Goal: Browse casually: Explore the website without a specific task or goal

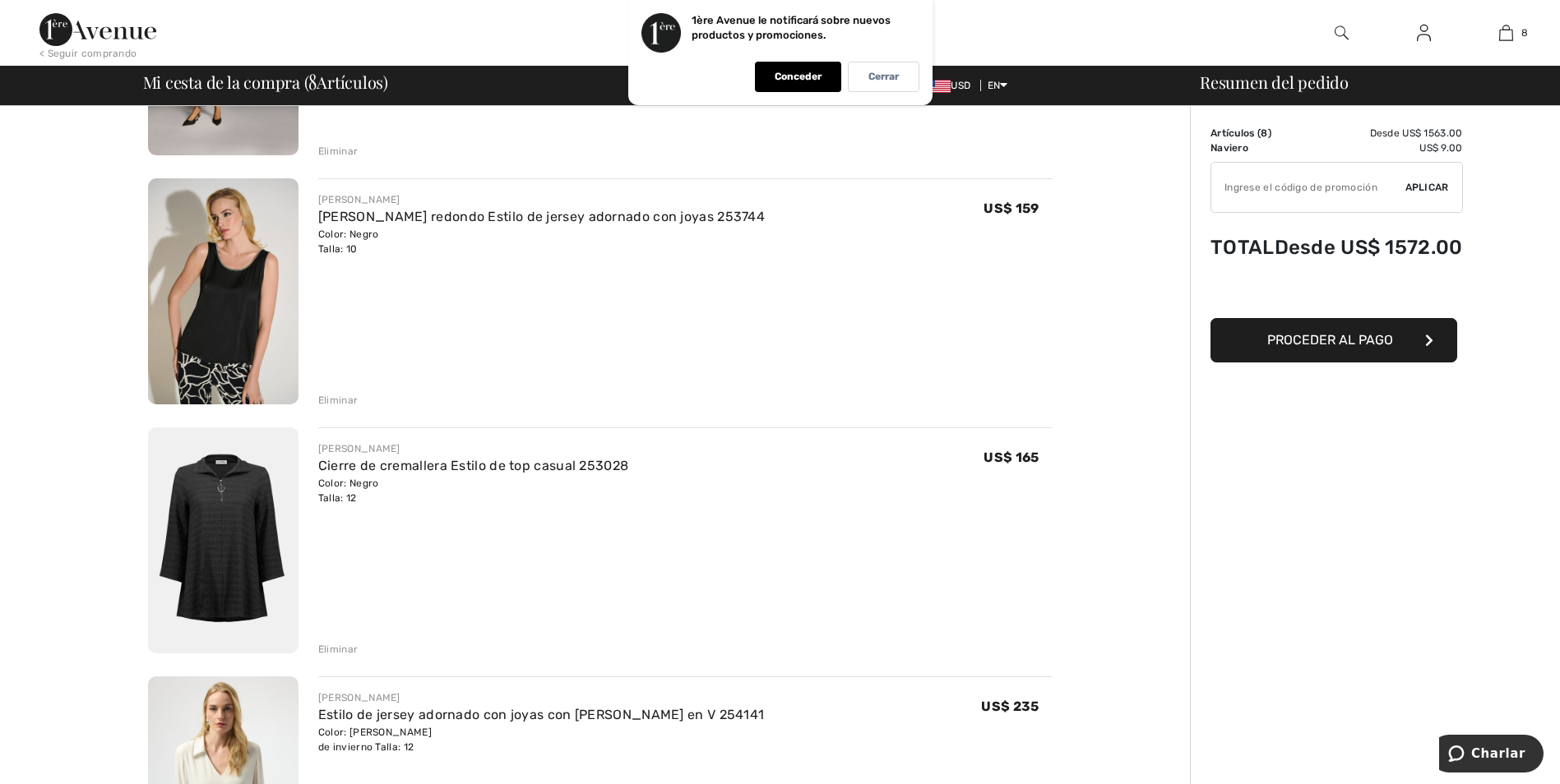
scroll to position [193, 0]
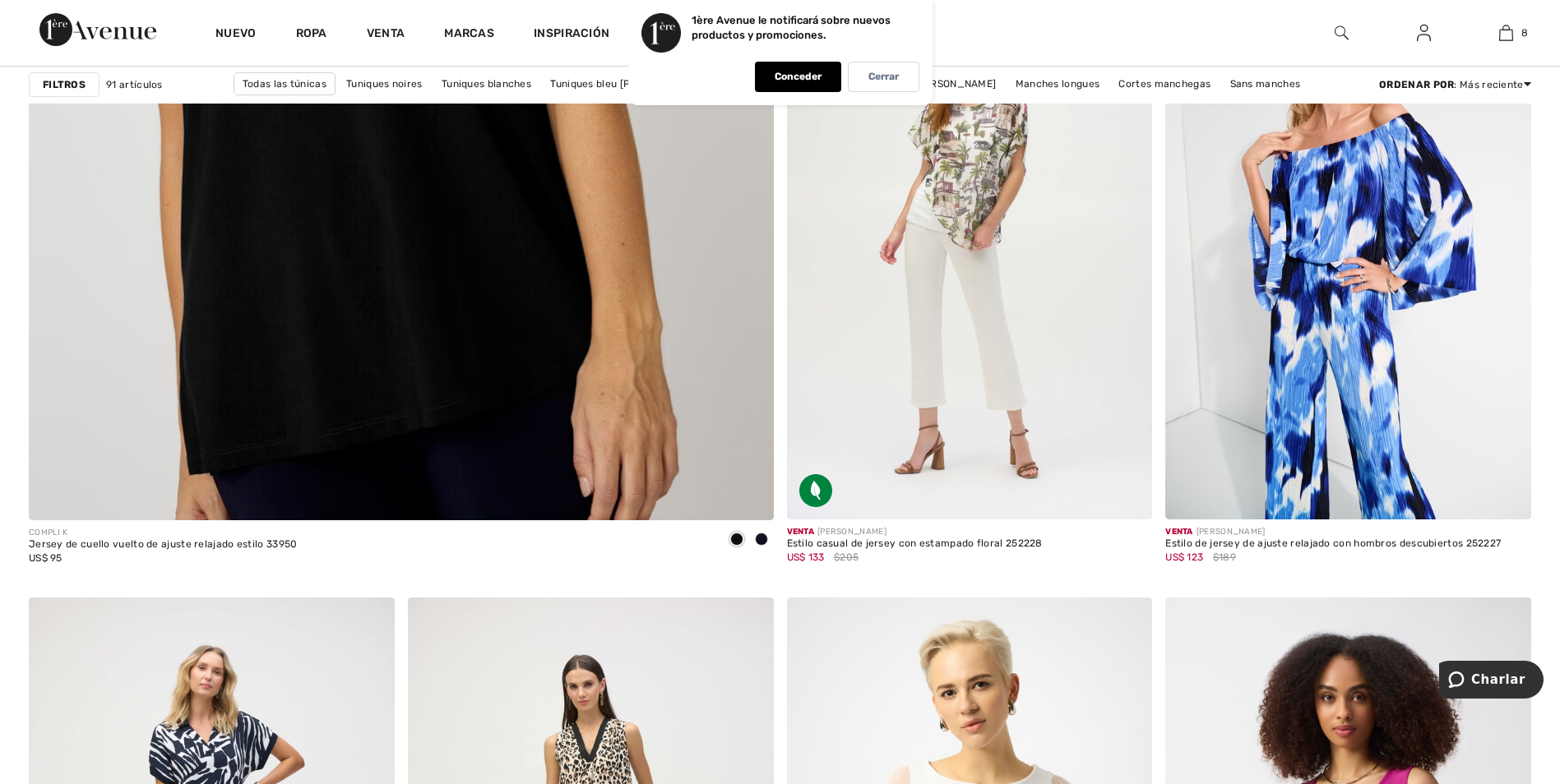
scroll to position [6342, 0]
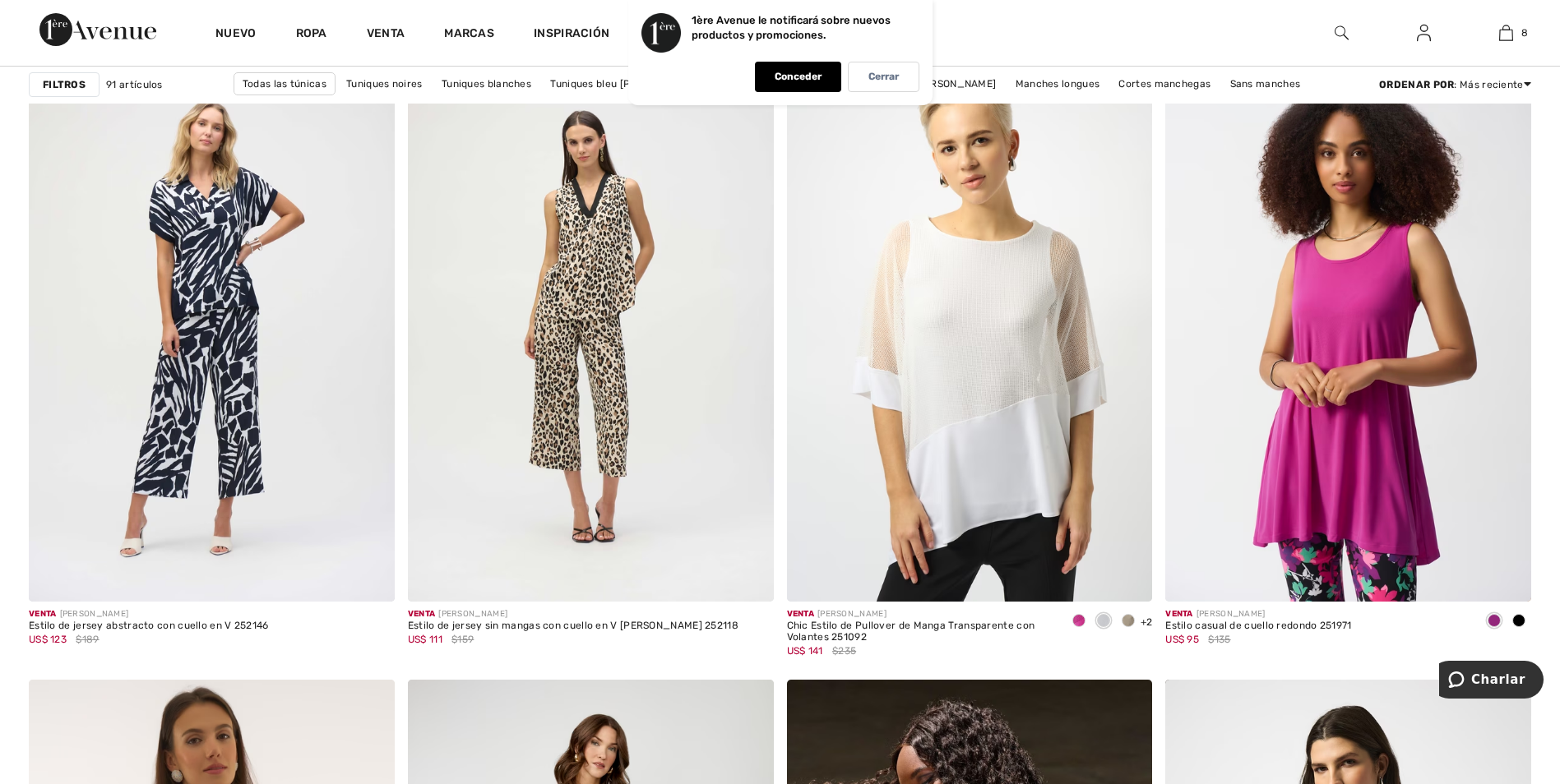
drag, startPoint x: 1570, startPoint y: 450, endPoint x: 1556, endPoint y: 497, distance: 49.0
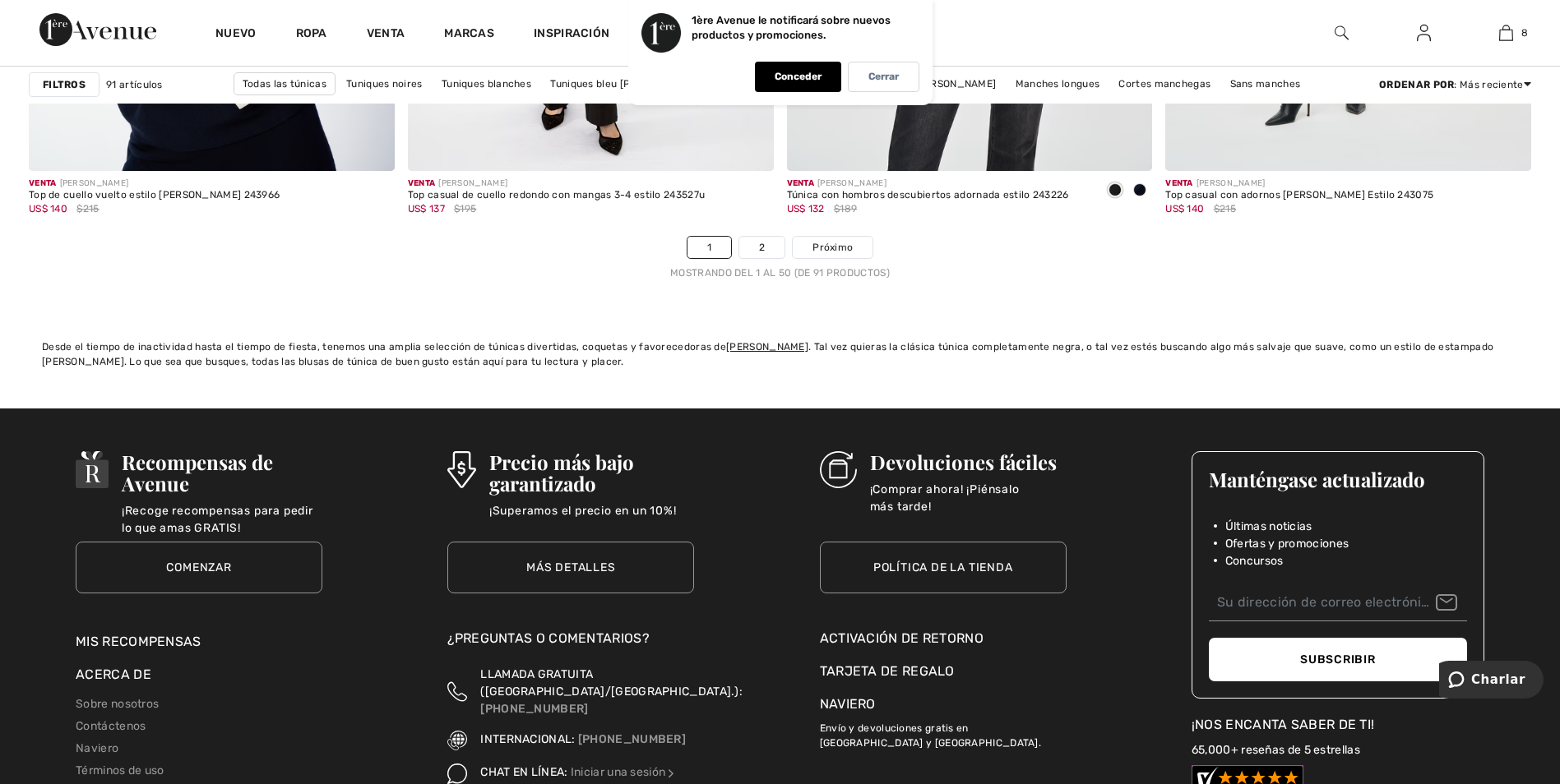
scroll to position [9444, 0]
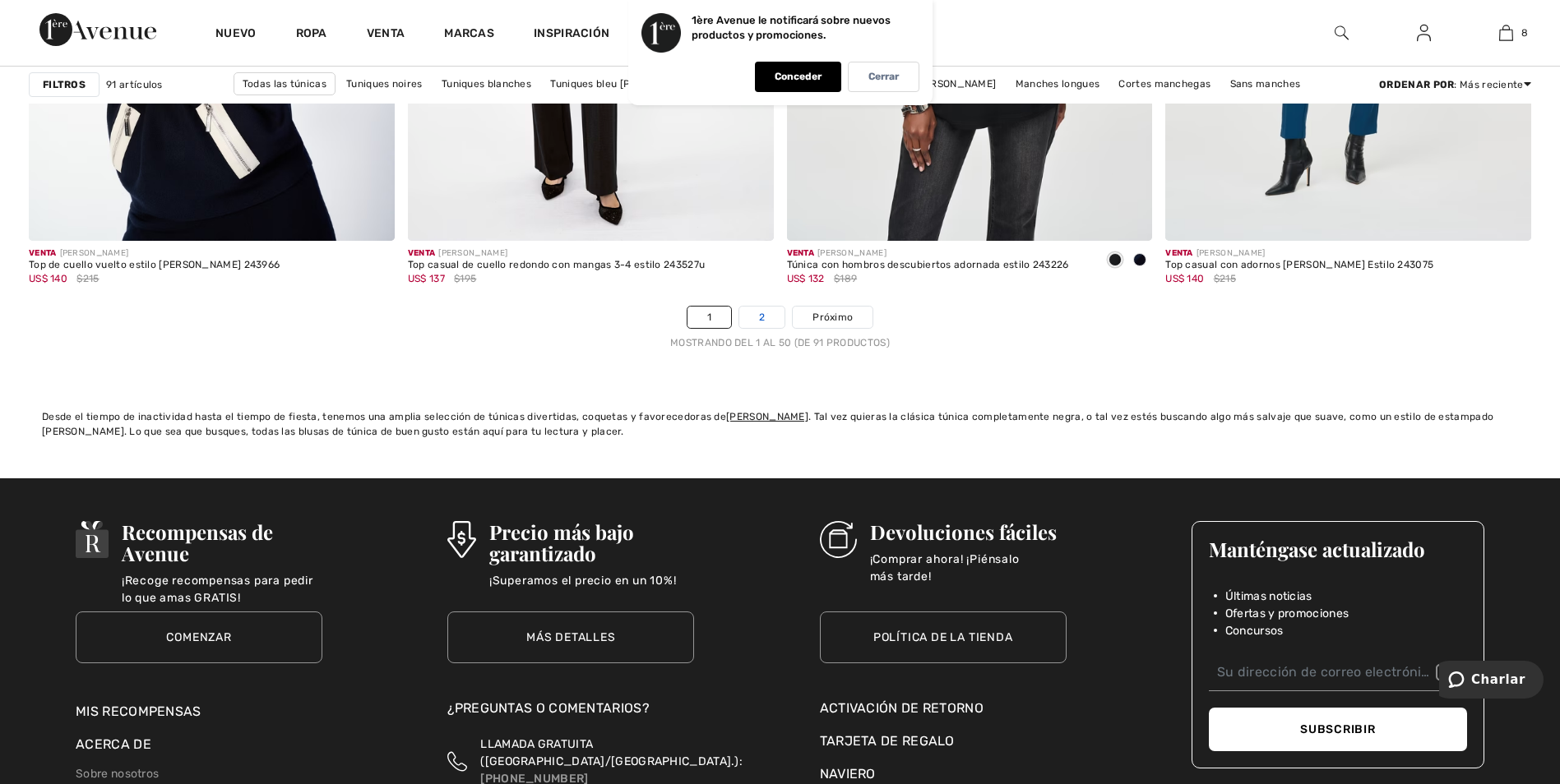
click at [758, 325] on link "2" at bounding box center [762, 317] width 45 height 22
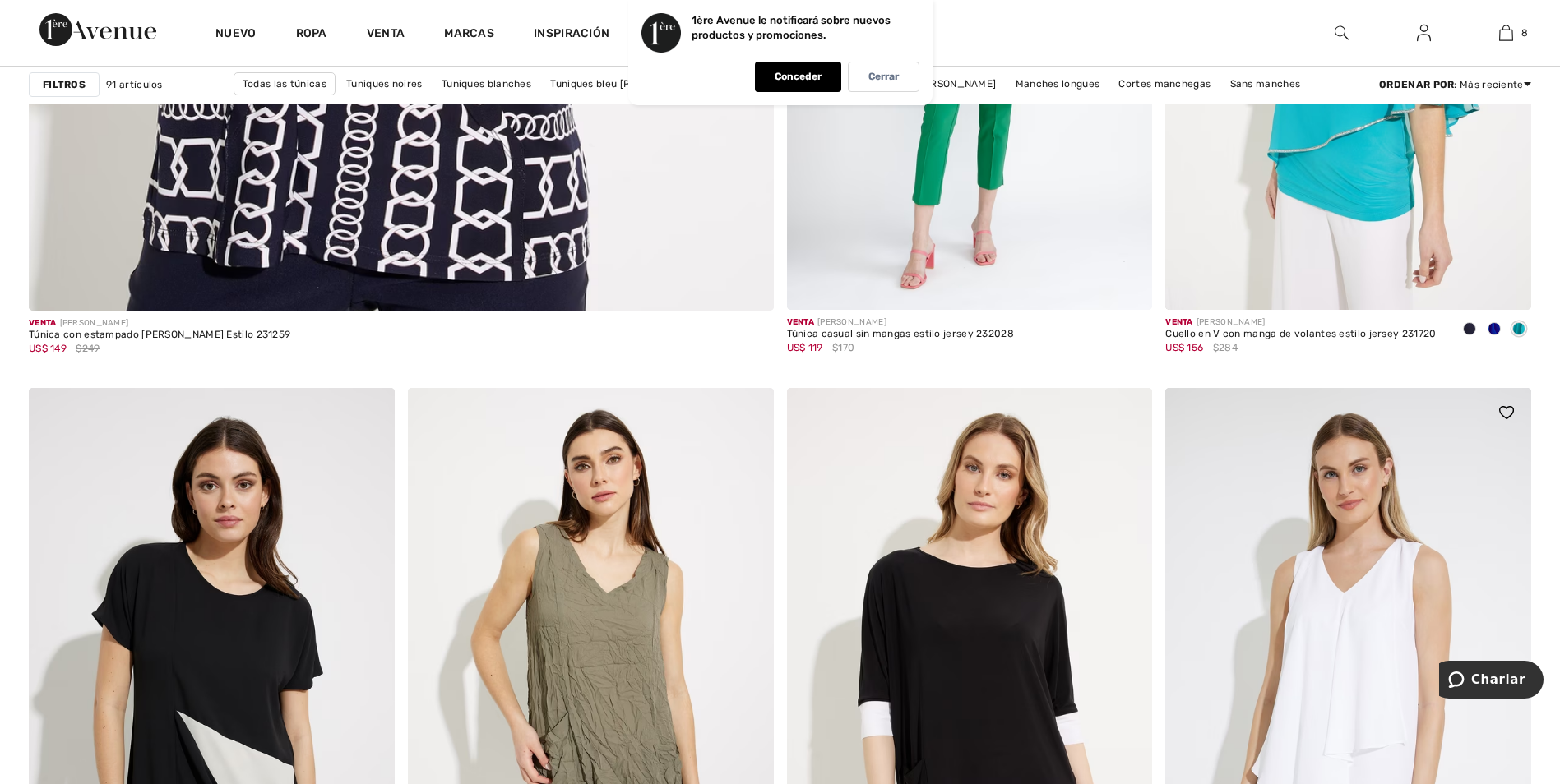
scroll to position [5916, 0]
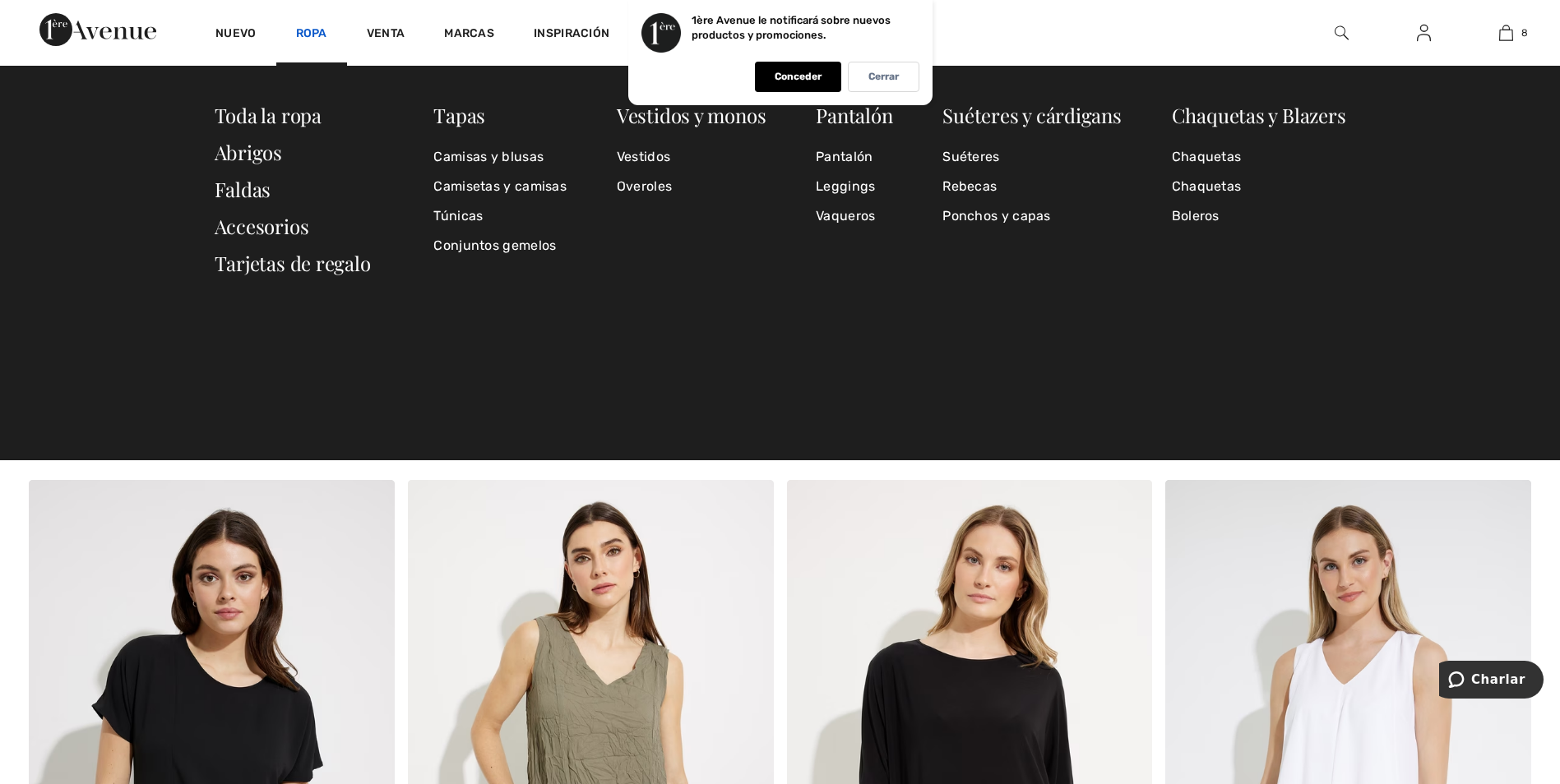
click at [318, 27] on link "Ropa" at bounding box center [311, 34] width 31 height 17
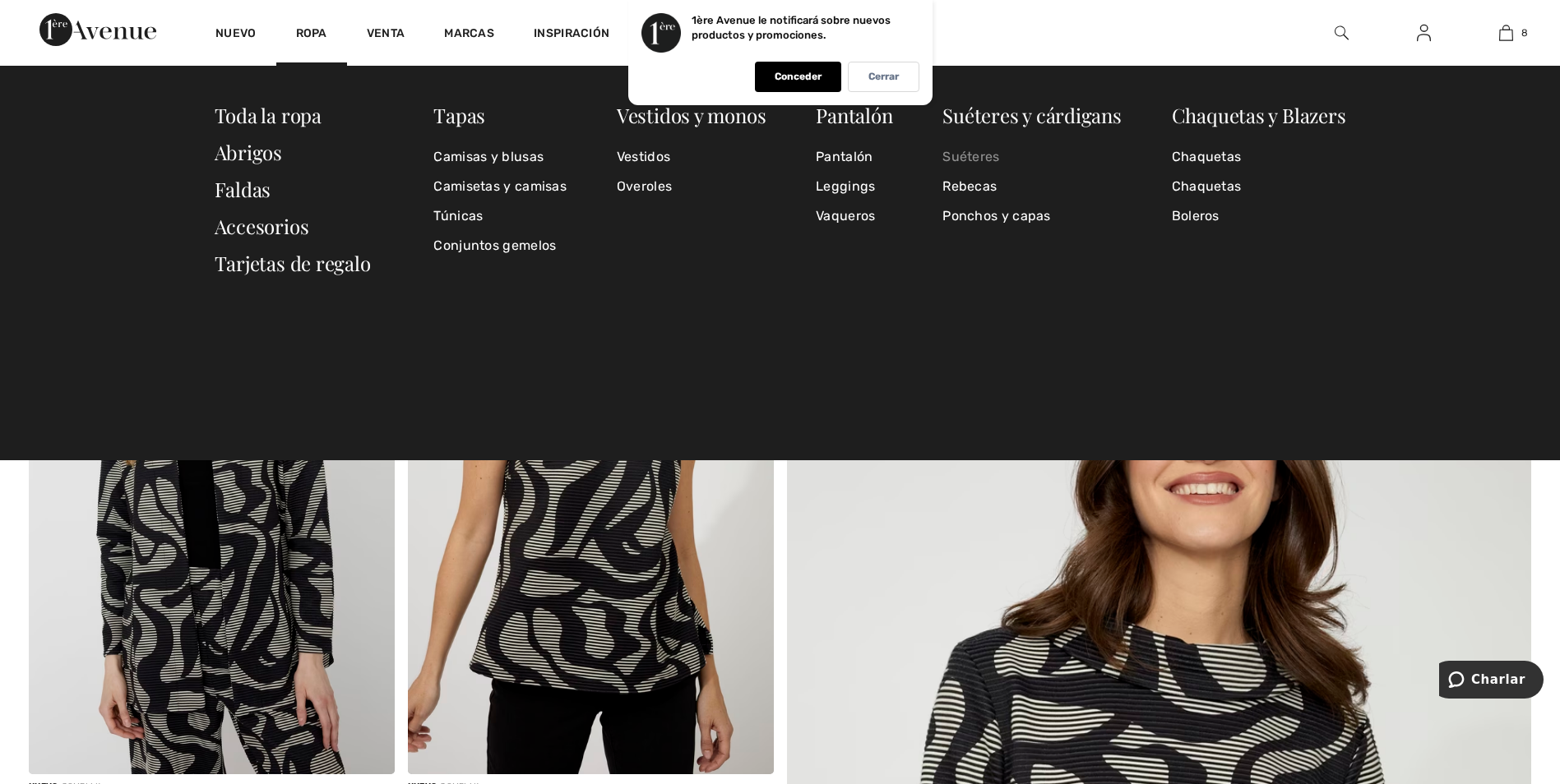
click at [984, 160] on link "Suéteres" at bounding box center [1032, 157] width 179 height 29
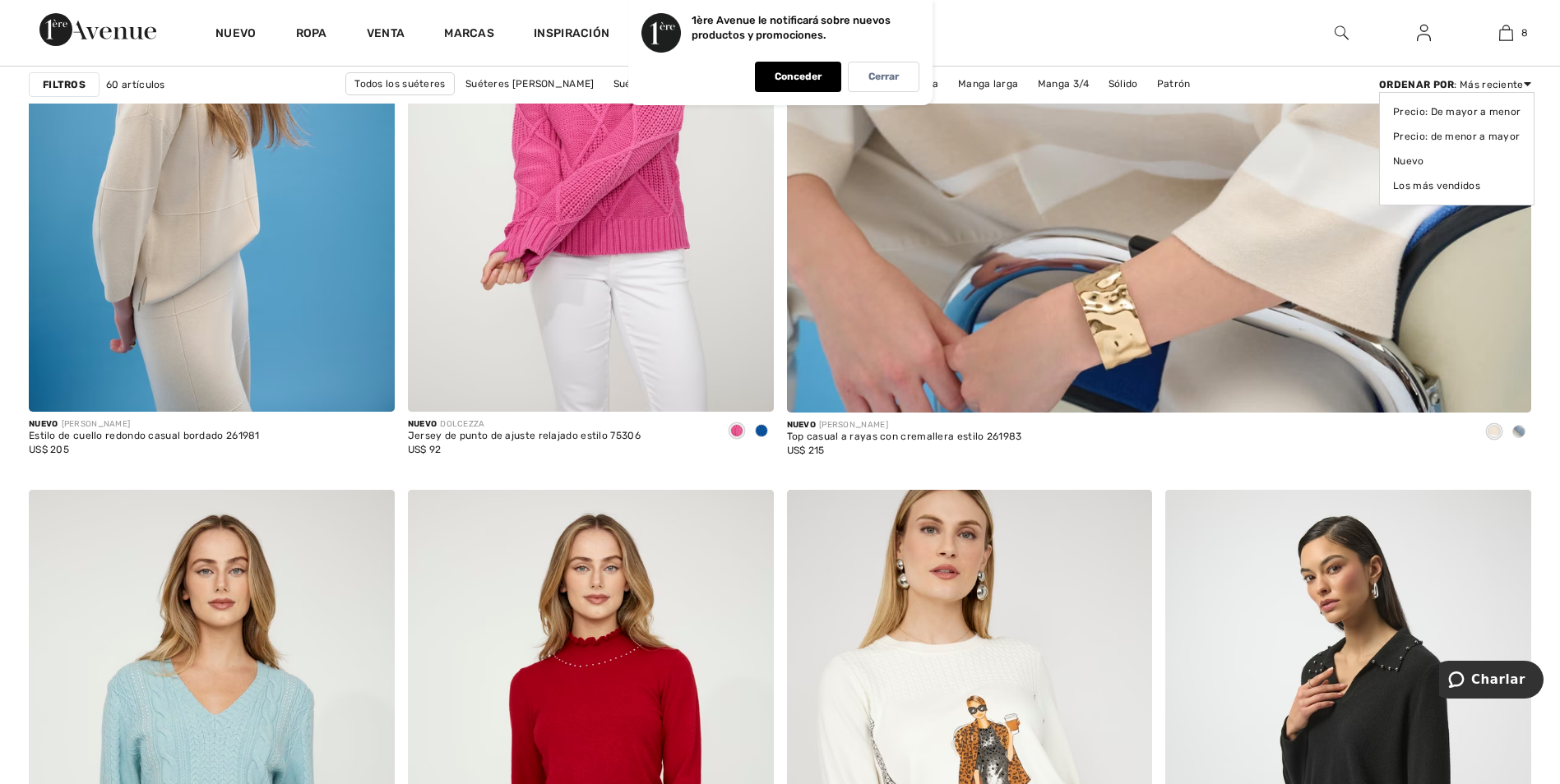
scroll to position [982, 0]
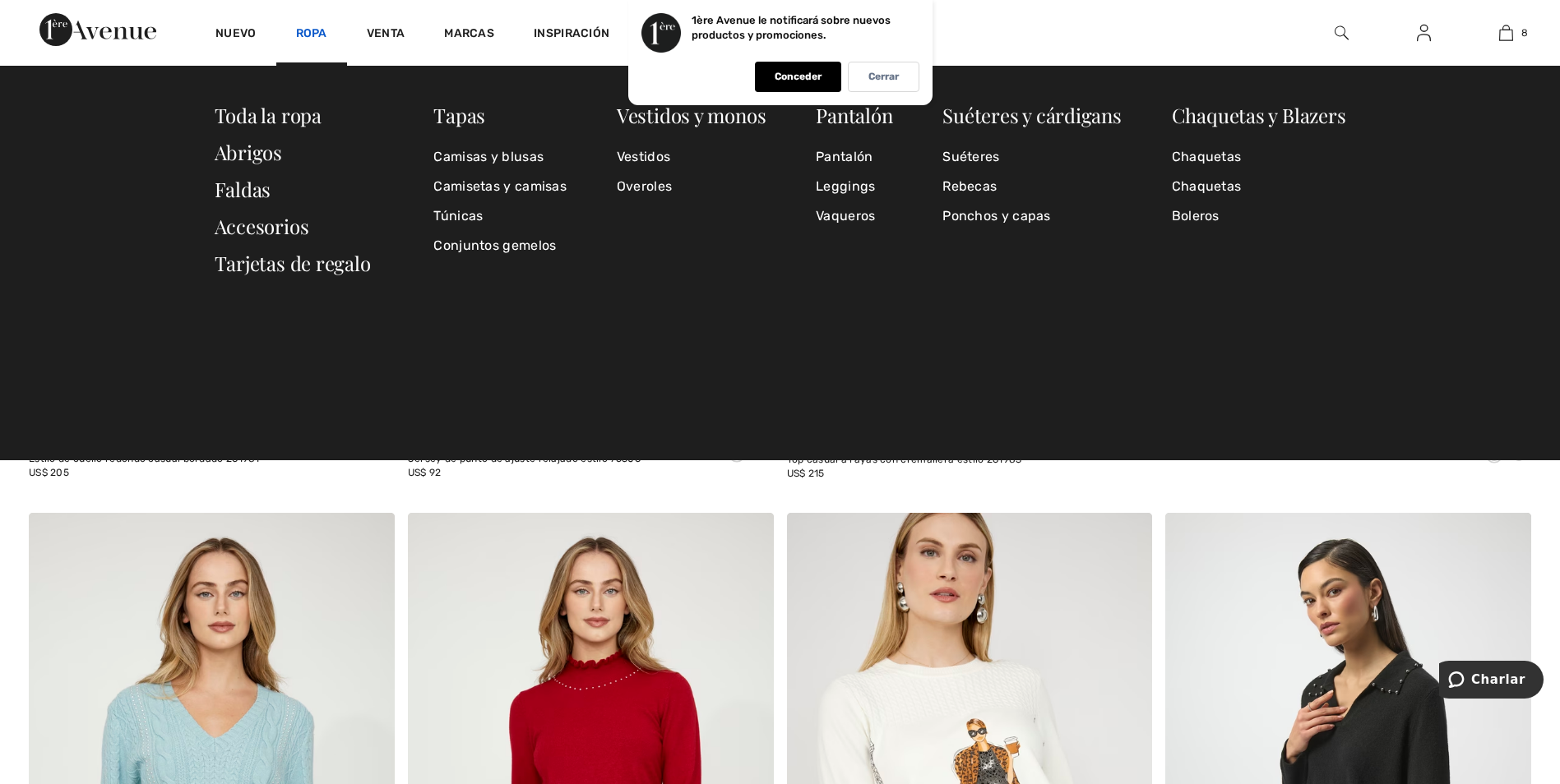
click at [317, 31] on link "Ropa" at bounding box center [311, 34] width 31 height 17
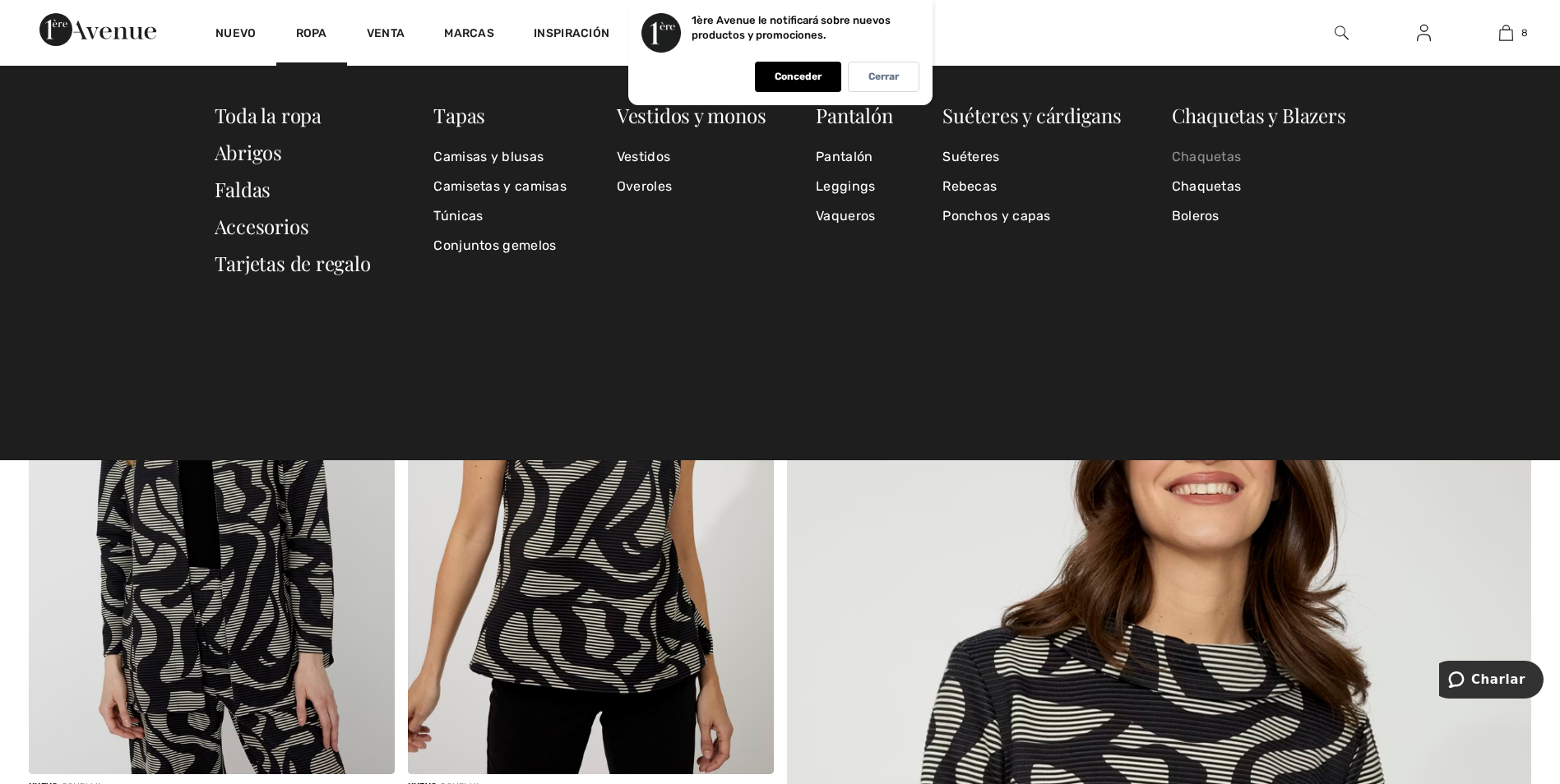
click at [1192, 154] on link "Chaquetas" at bounding box center [1259, 157] width 174 height 29
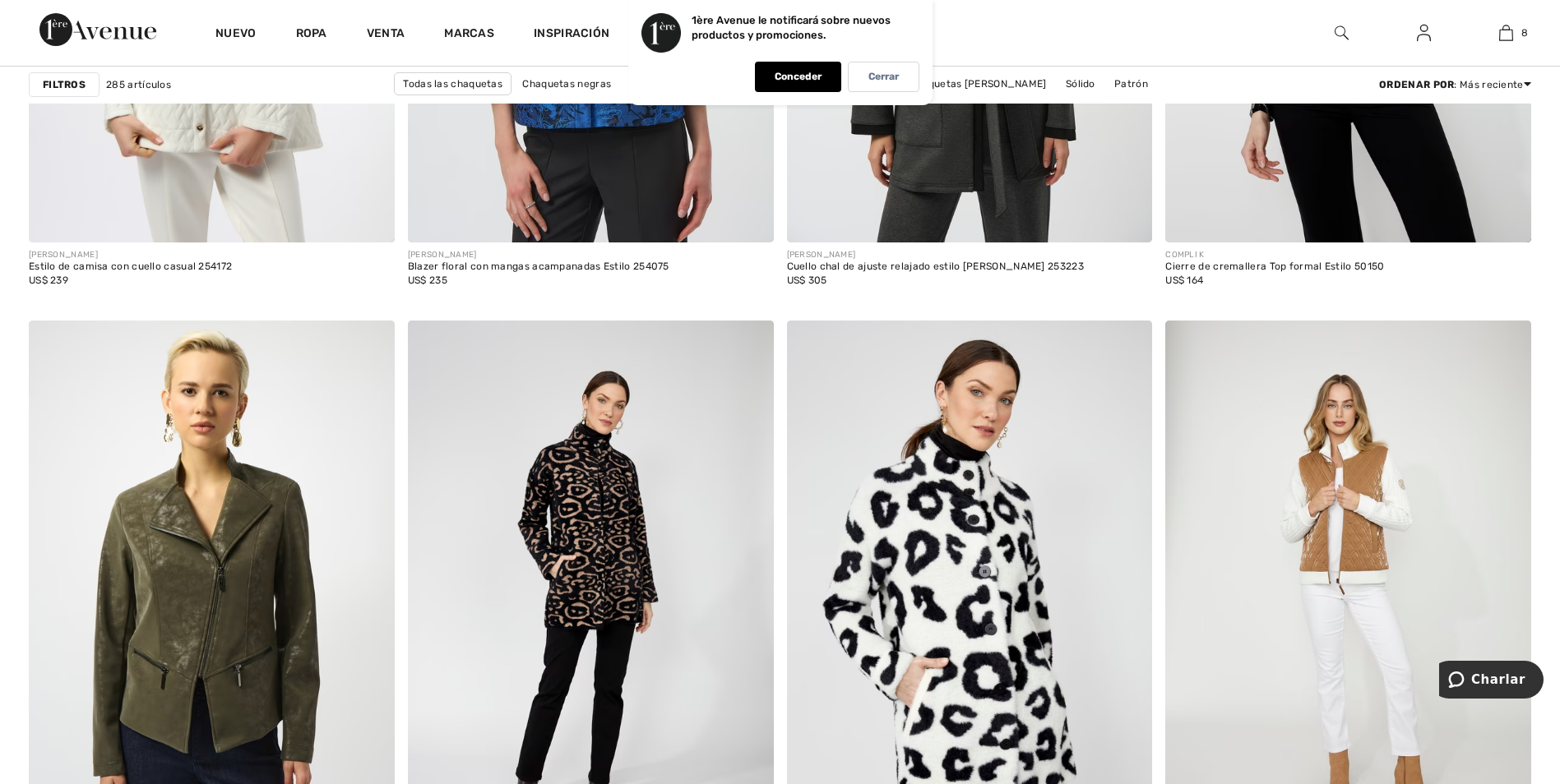
scroll to position [6293, 0]
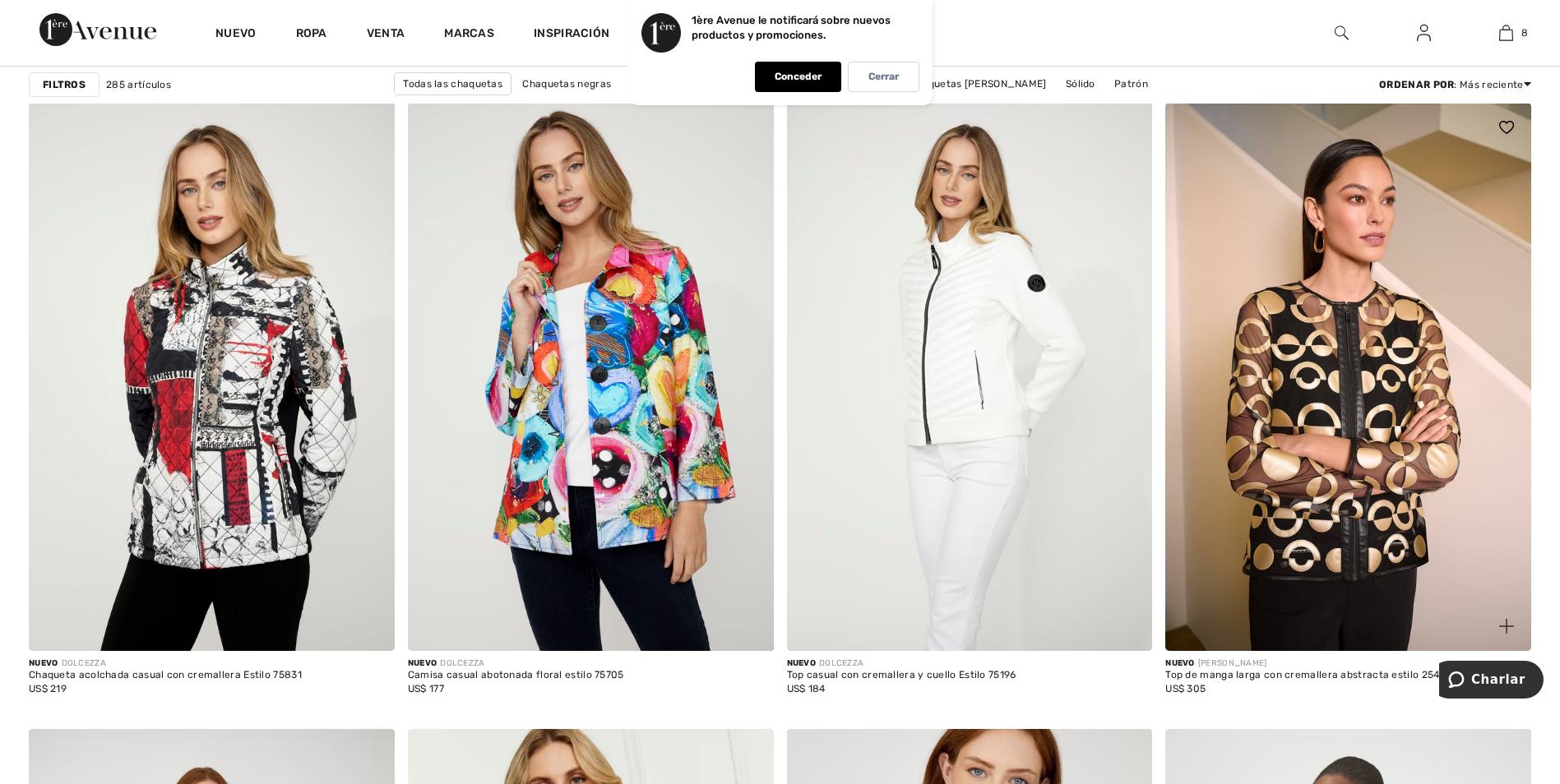
drag, startPoint x: 1571, startPoint y: 625, endPoint x: 1208, endPoint y: 699, distance: 370.5
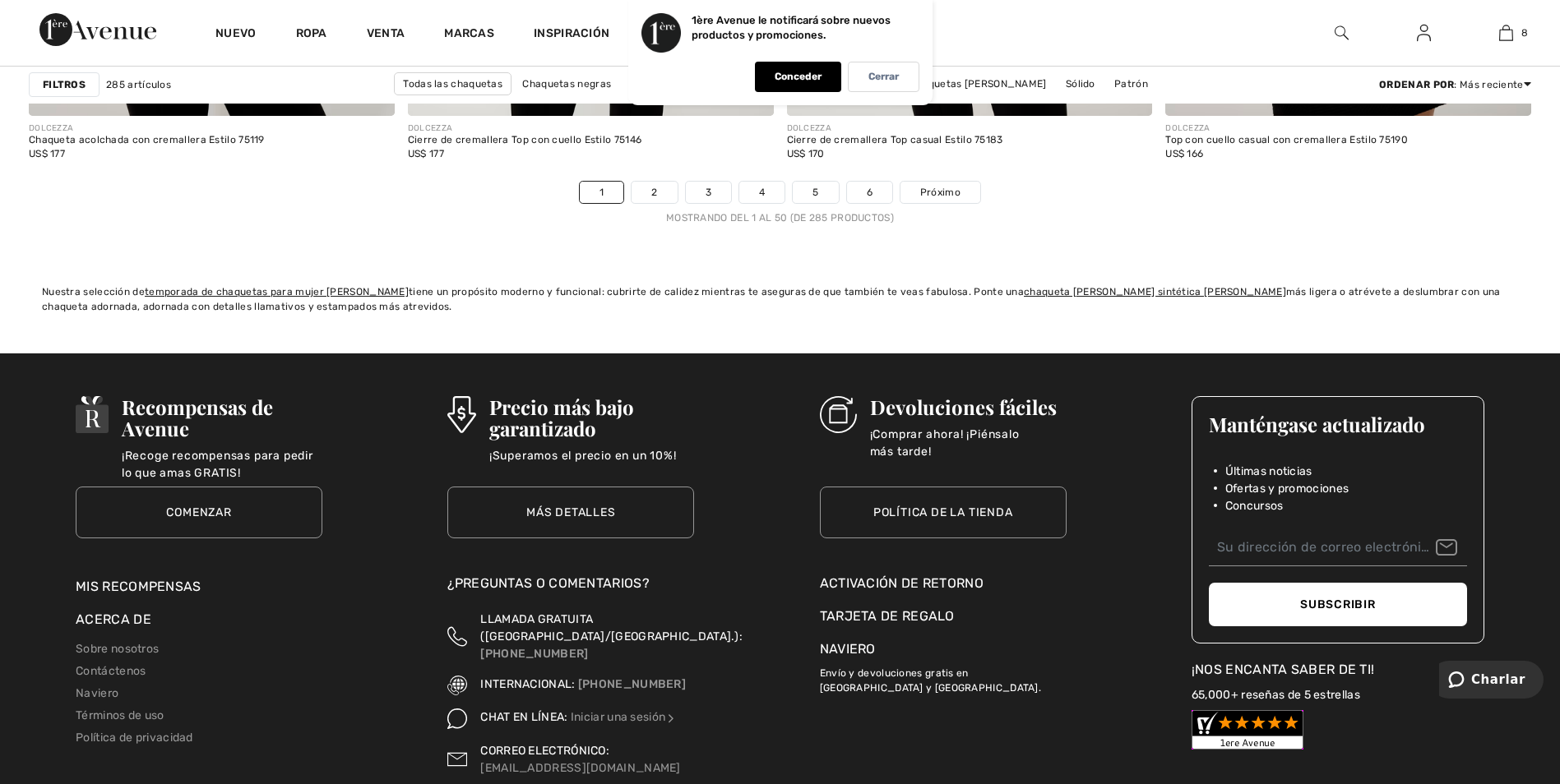
scroll to position [9488, 0]
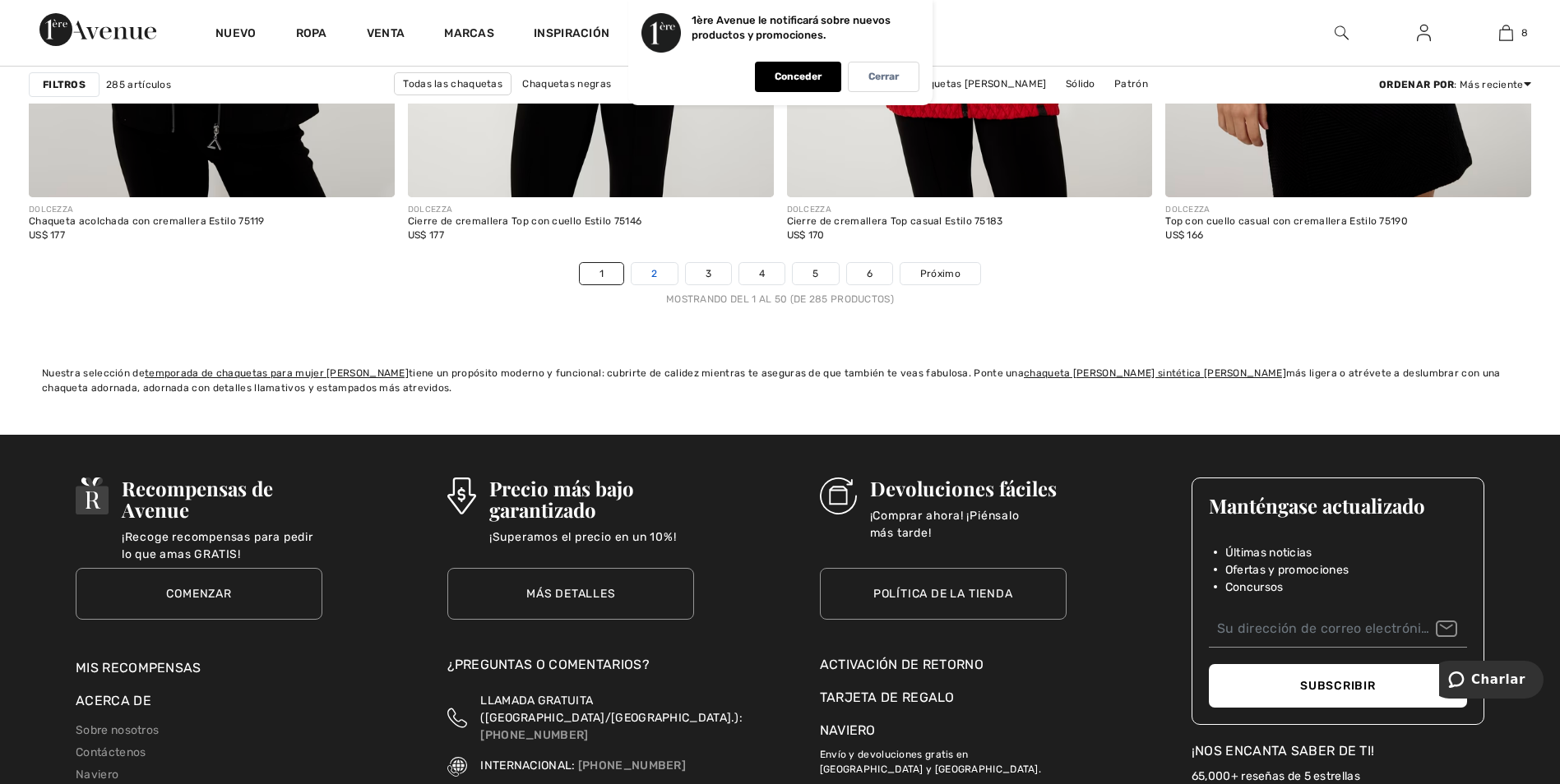
click at [656, 281] on link "2" at bounding box center [654, 273] width 45 height 22
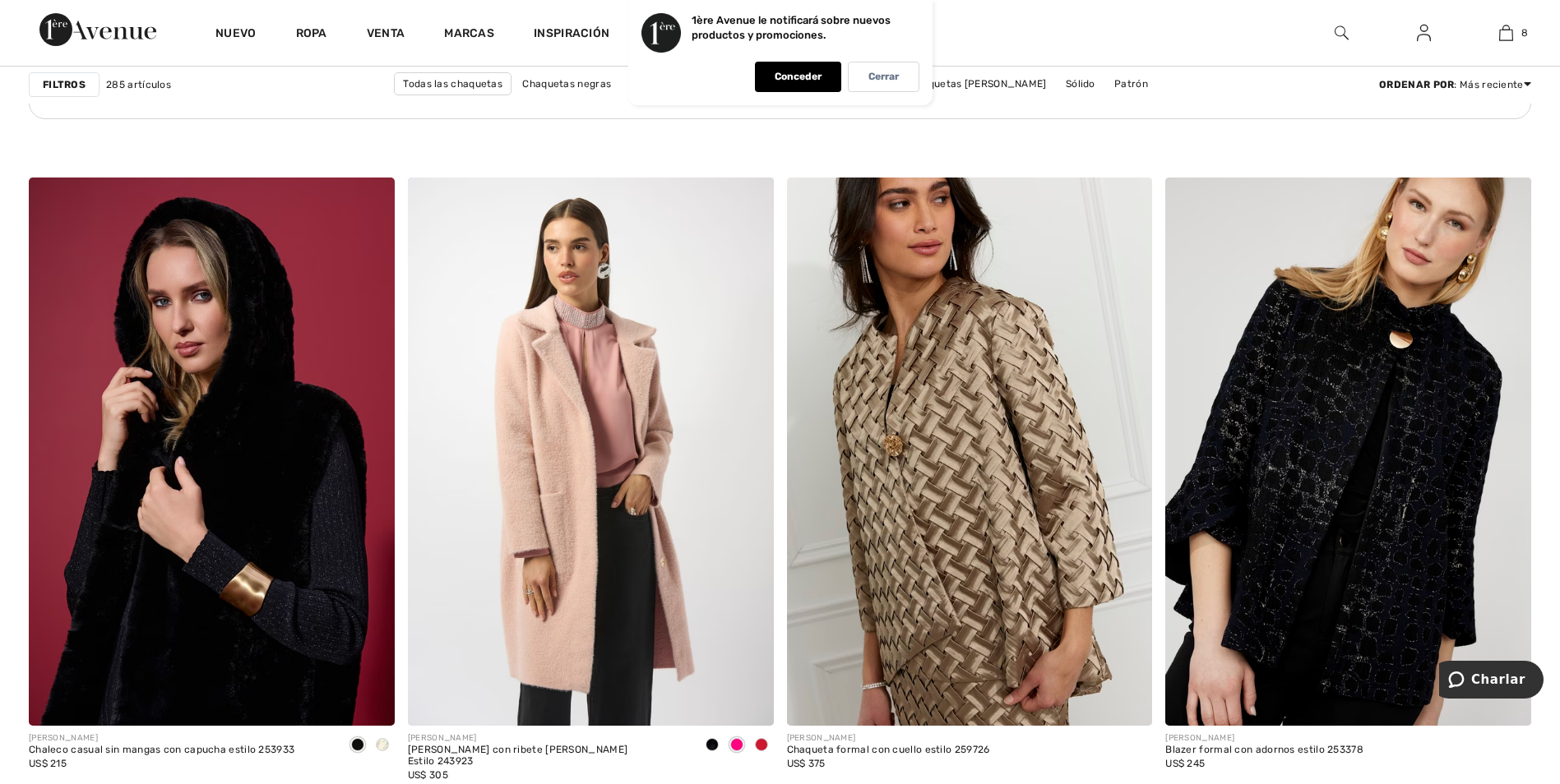
scroll to position [7812, 0]
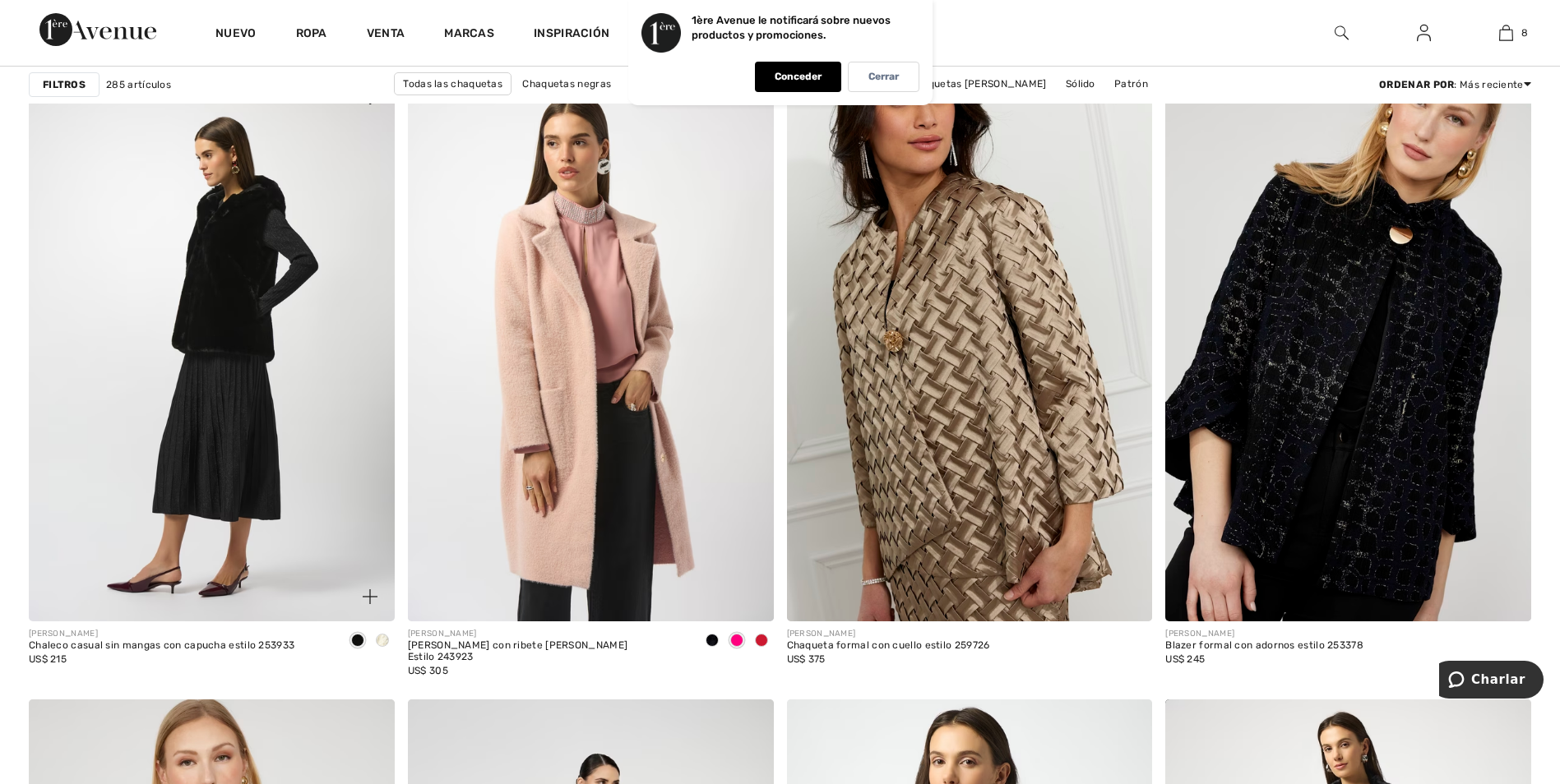
click at [248, 307] on img at bounding box center [211, 348] width 366 height 549
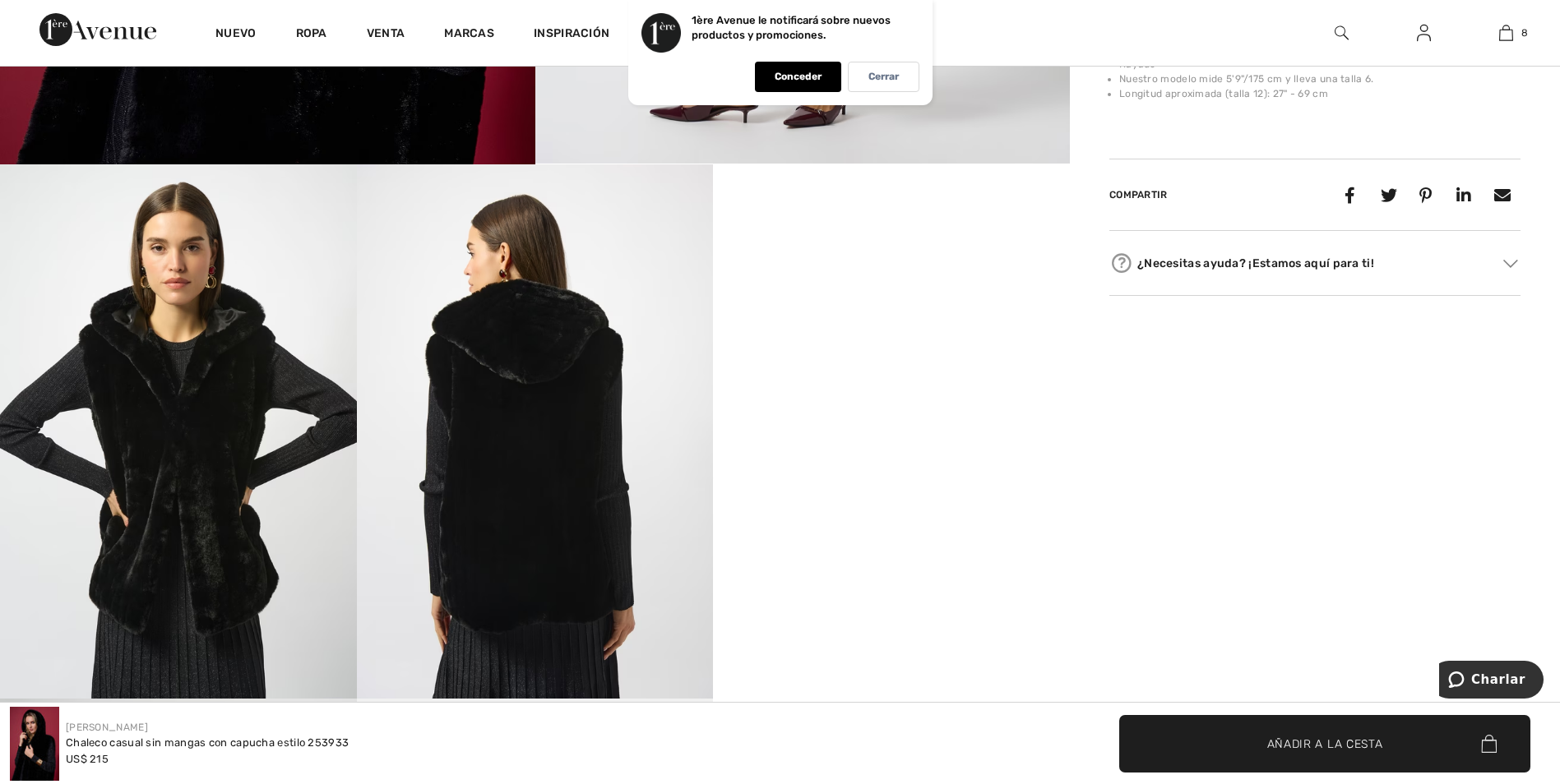
scroll to position [834, 0]
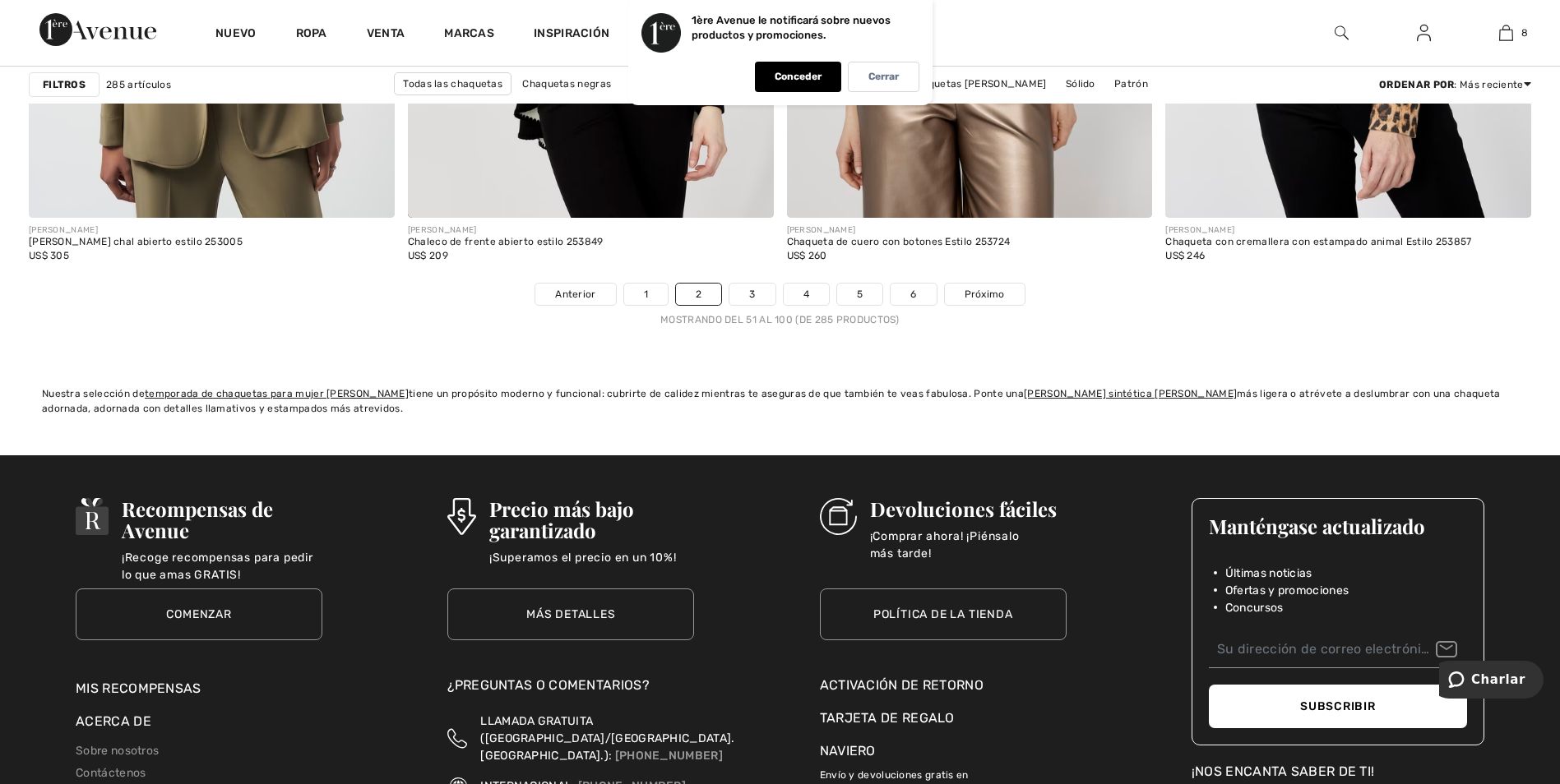
scroll to position [9479, 0]
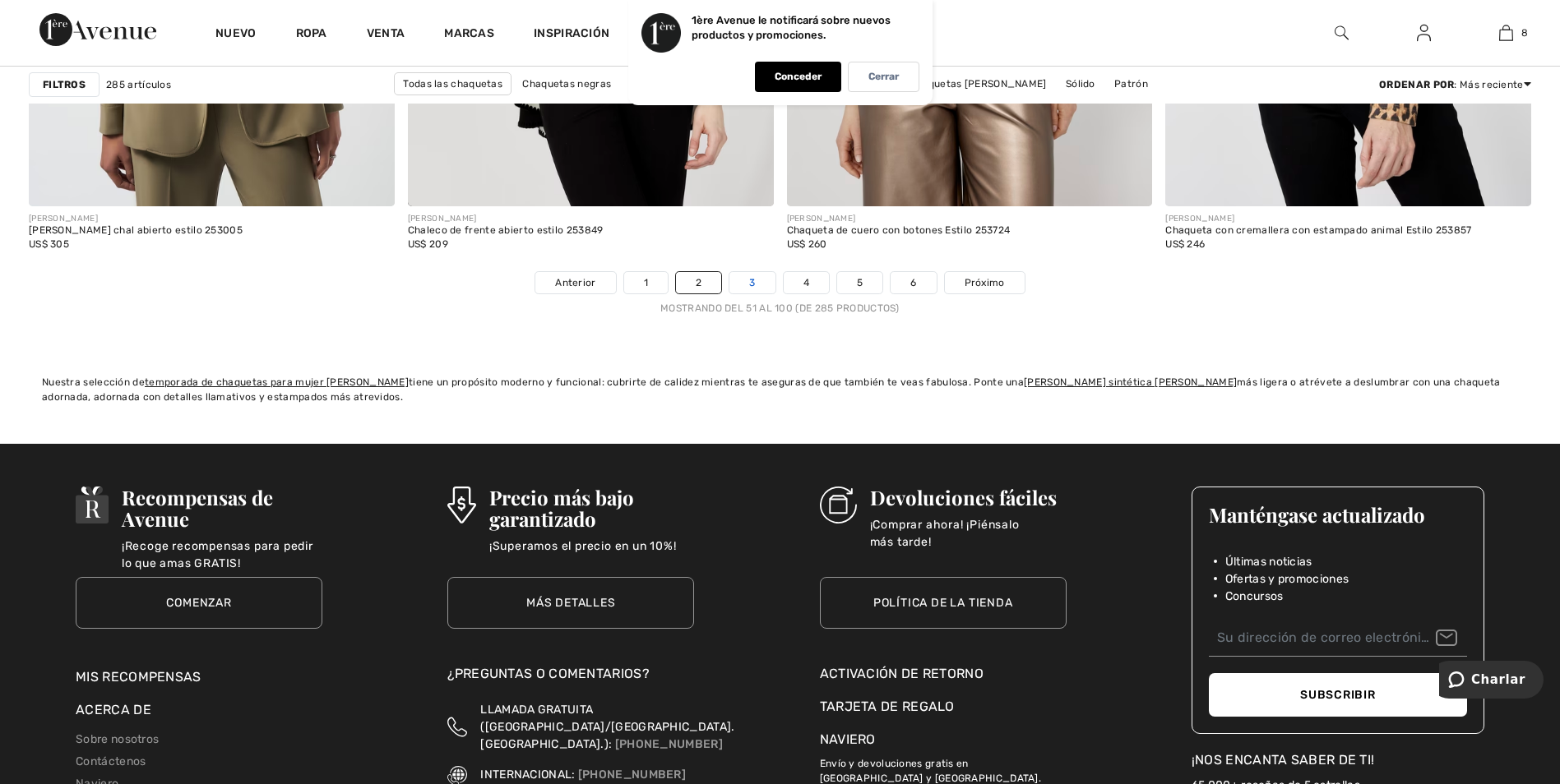
click at [755, 287] on link "3" at bounding box center [752, 282] width 45 height 22
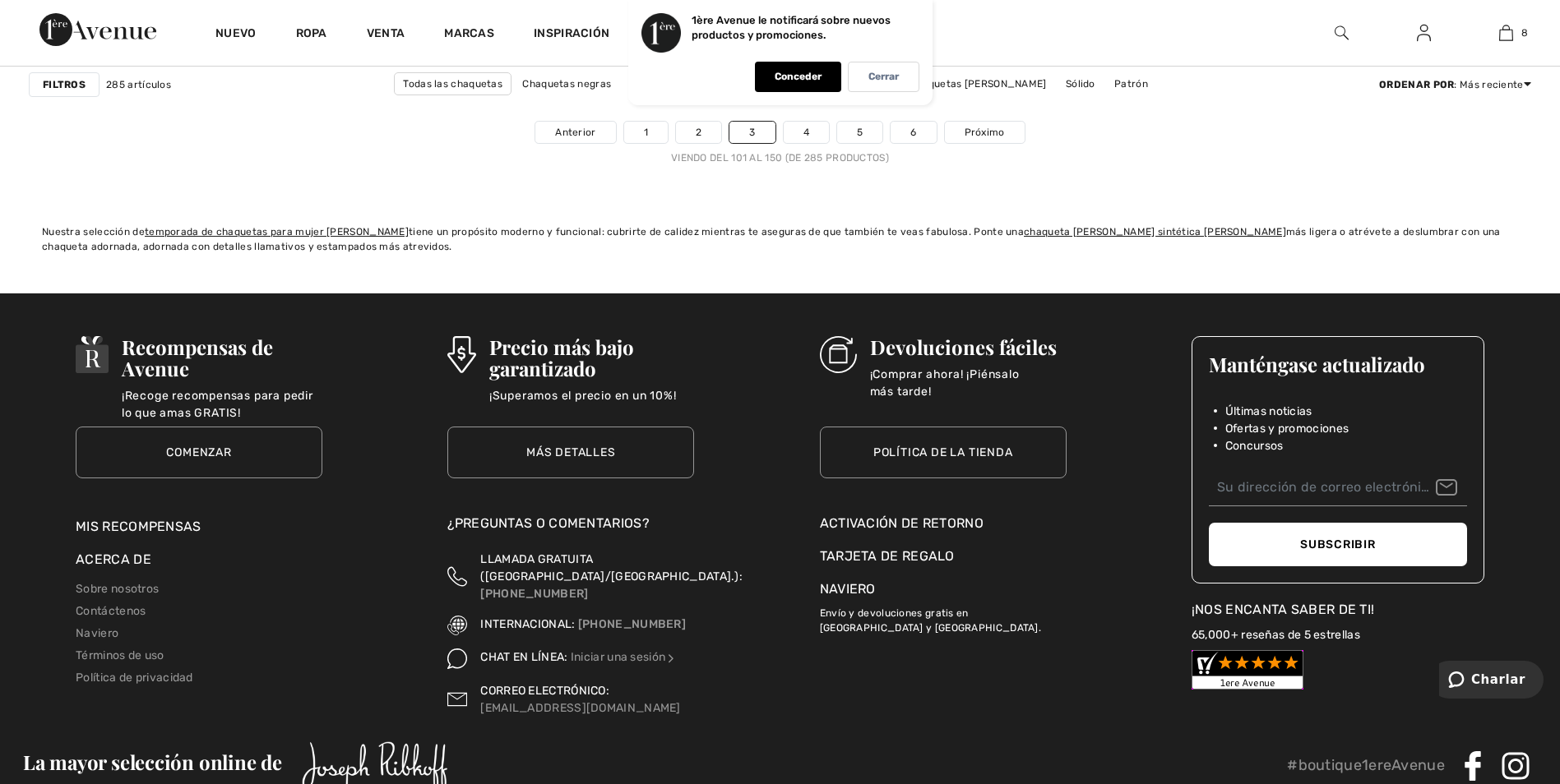
scroll to position [9641, 0]
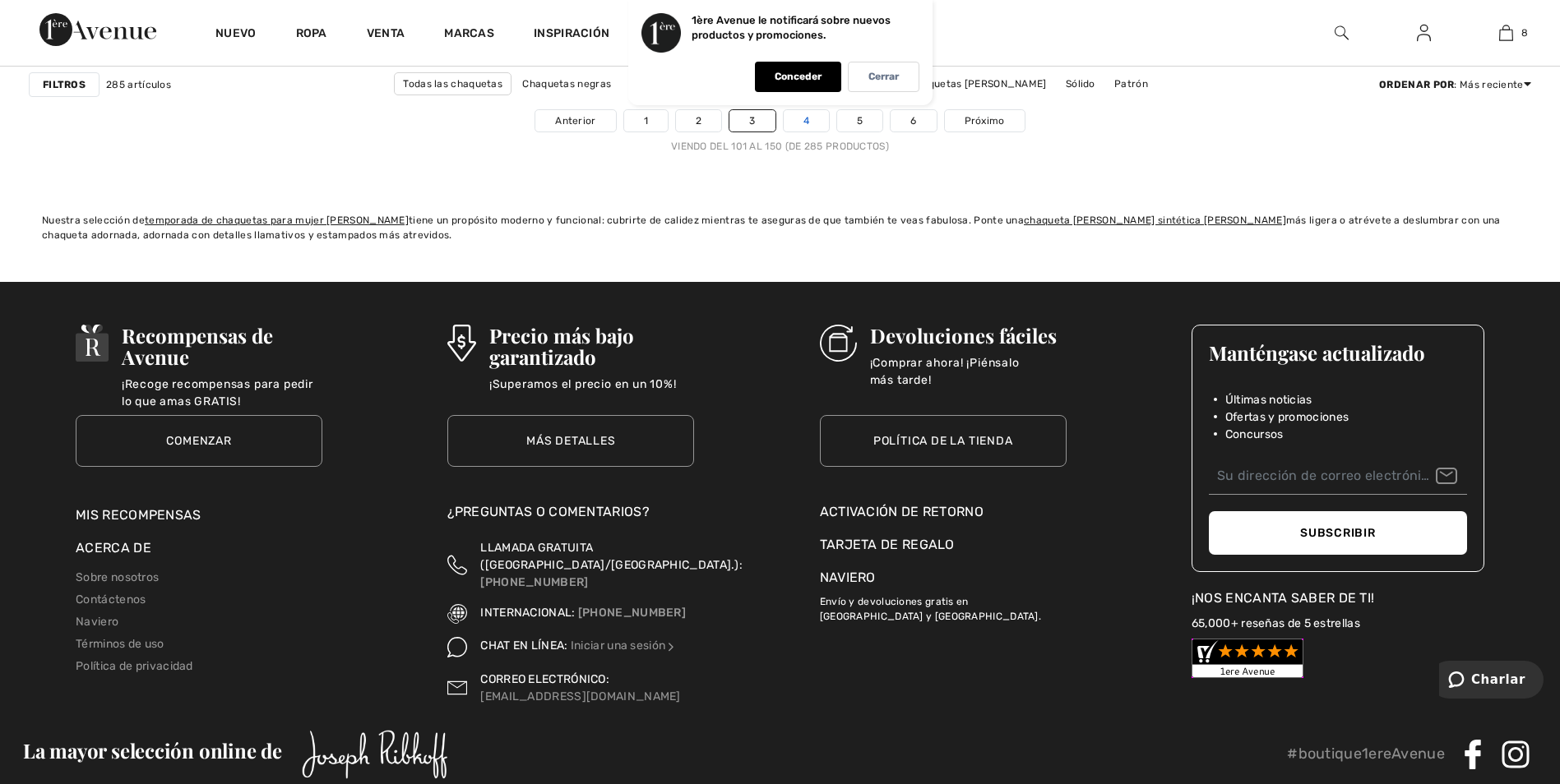
click at [808, 115] on link "4" at bounding box center [806, 121] width 45 height 22
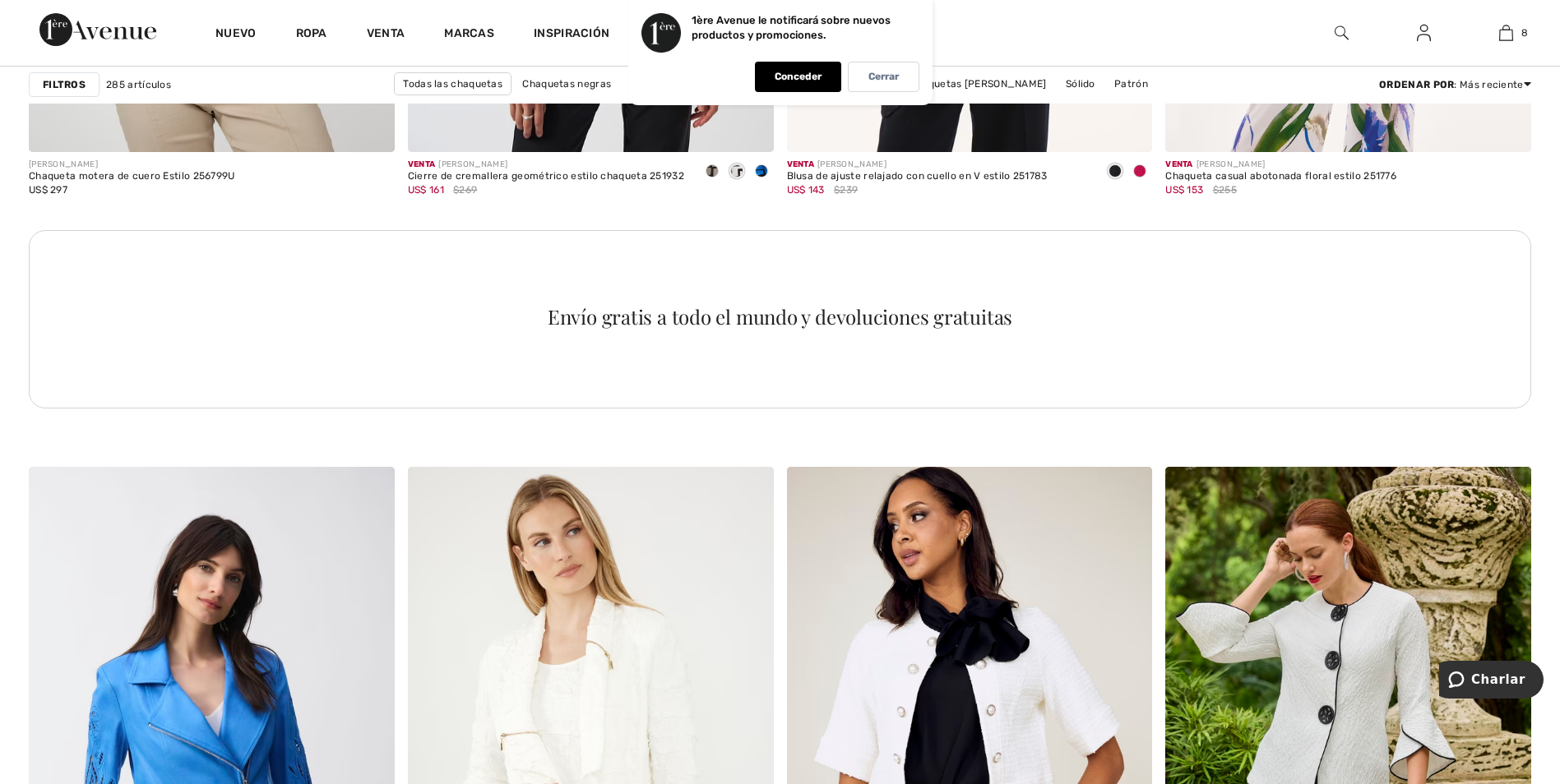
scroll to position [7673, 0]
